Goal: Transaction & Acquisition: Purchase product/service

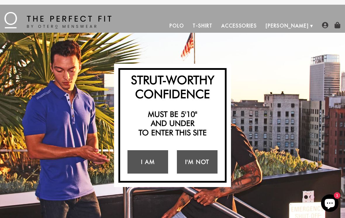
click at [153, 169] on link "I Am" at bounding box center [148, 161] width 41 height 23
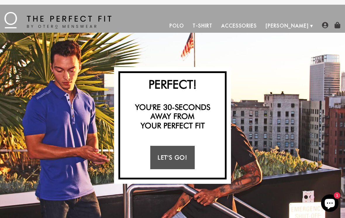
click at [182, 161] on link "Let's Go!" at bounding box center [172, 157] width 44 height 23
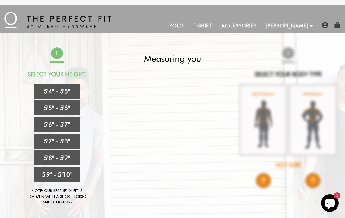
click at [70, 109] on link "5'5" - 5'6"" at bounding box center [57, 107] width 47 height 15
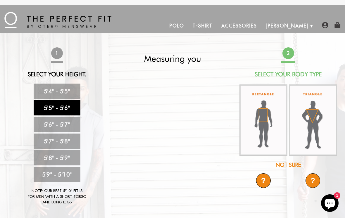
click at [269, 131] on img at bounding box center [264, 121] width 48 height 72
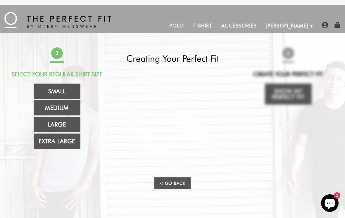
click at [63, 146] on link "Extra Large" at bounding box center [57, 141] width 47 height 15
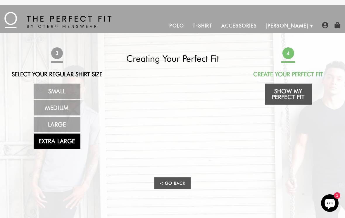
click at [297, 92] on link "Show My Perfect Fit" at bounding box center [288, 94] width 47 height 21
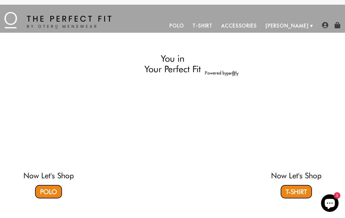
select select "55-56"
select select "XL"
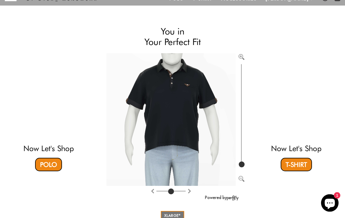
scroll to position [28, 0]
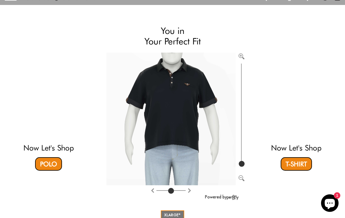
click at [49, 131] on video at bounding box center [48, 96] width 167 height 83
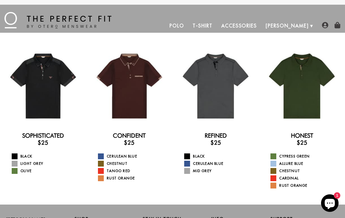
click at [297, 193] on div "Sophisticated $25 Black Light Grey Olive Confident $25 Cerulean Blue Chestnut T…" at bounding box center [172, 119] width 345 height 172
click at [298, 188] on link "Rust Orange" at bounding box center [306, 186] width 70 height 6
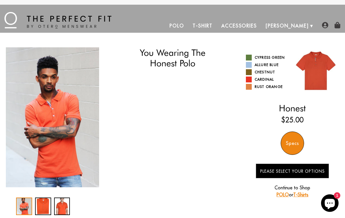
select select "55-56"
select select "XL"
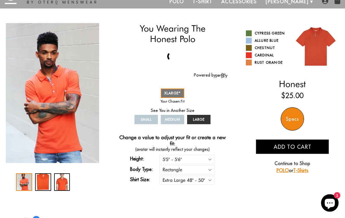
scroll to position [24, 0]
click at [172, 94] on span "XLARGE" at bounding box center [172, 93] width 16 height 4
click at [65, 185] on div "3 / 3" at bounding box center [62, 182] width 16 height 18
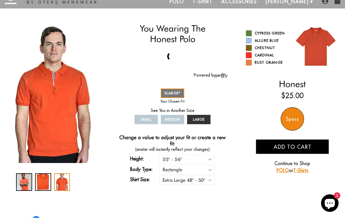
click at [270, 49] on link "Chestnut" at bounding box center [267, 48] width 42 height 6
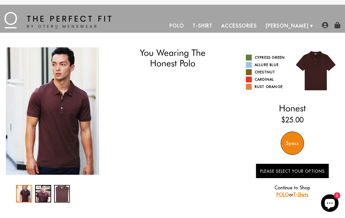
select select "55-56"
select select "XL"
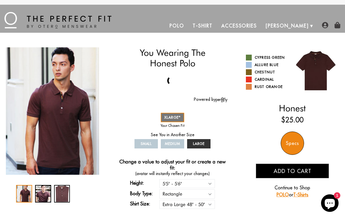
click at [46, 196] on div "2 / 3" at bounding box center [43, 194] width 16 height 18
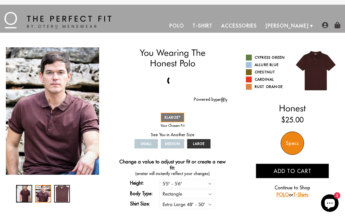
click at [307, 21] on link "[PERSON_NAME]" at bounding box center [288, 26] width 52 height 14
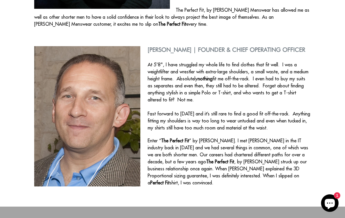
scroll to position [223, 0]
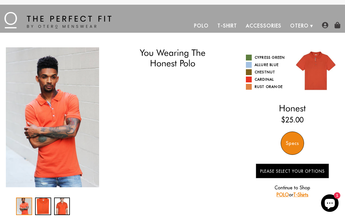
select select "55-56"
select select "XL"
